Goal: Information Seeking & Learning: Learn about a topic

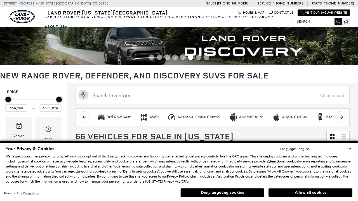
scroll to position [253, 0]
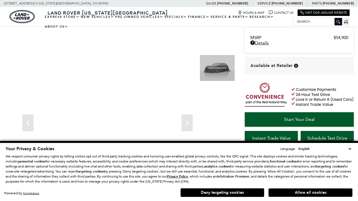
scroll to position [264, 0]
